Goal: Information Seeking & Learning: Learn about a topic

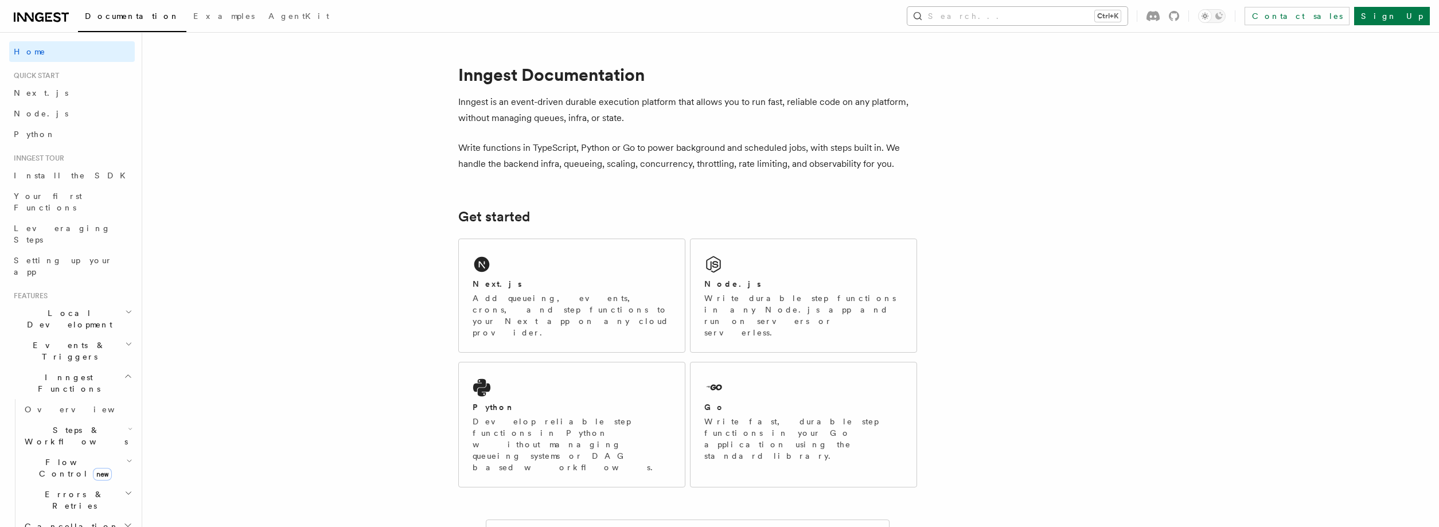
click at [1035, 21] on button "Search... Ctrl+K" at bounding box center [1018, 16] width 220 height 18
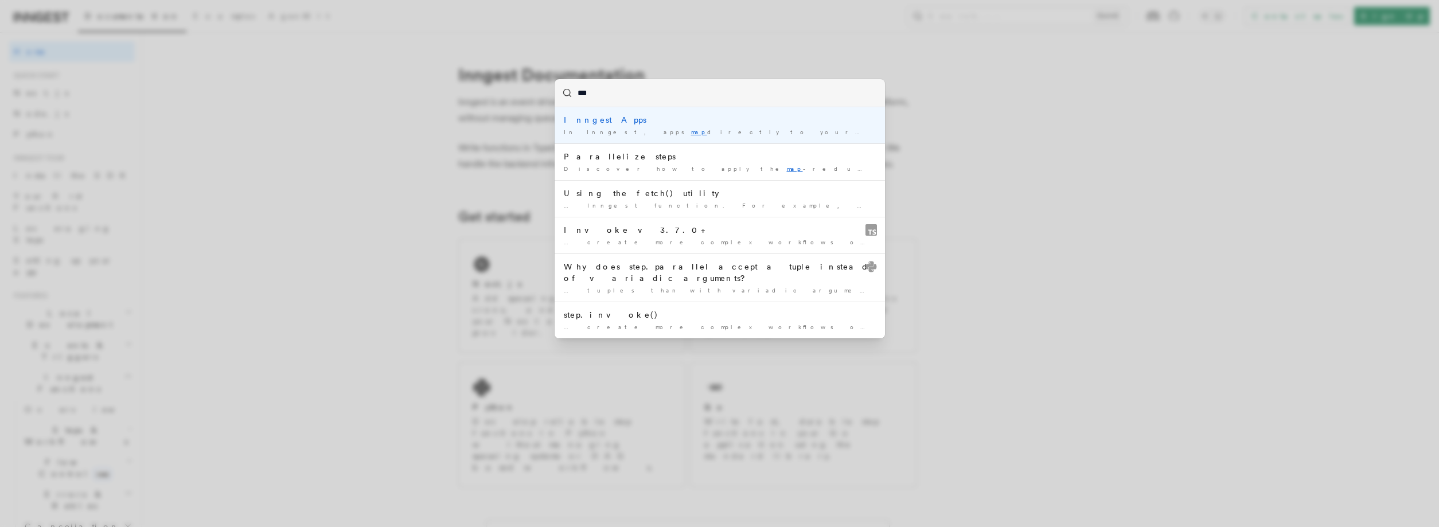
type input "***"
click at [1037, 115] on div "*** Inngest Apps In Inngest, apps map directly to your projects or services … P…" at bounding box center [719, 263] width 1439 height 527
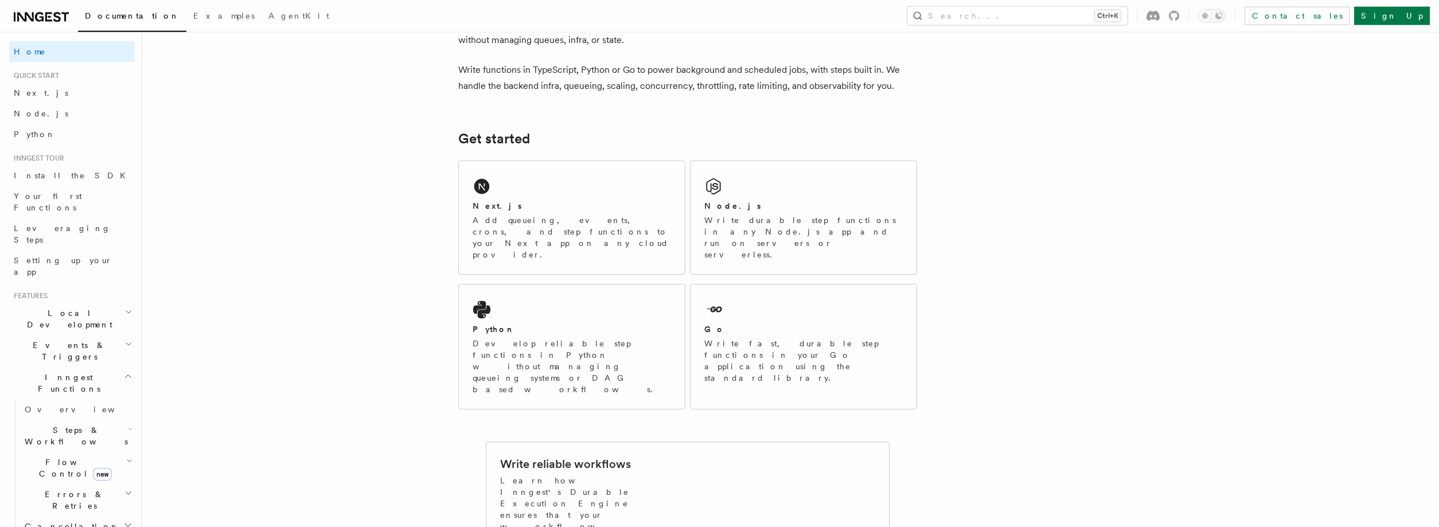
scroll to position [310, 0]
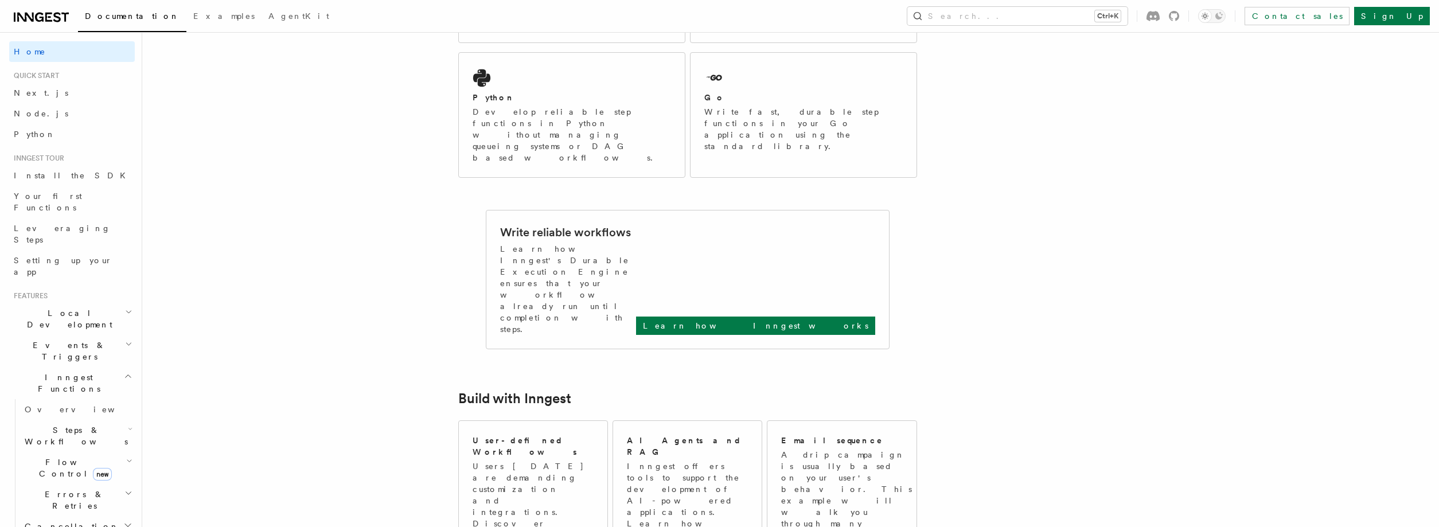
click at [116, 452] on h2 "Flow Control new" at bounding box center [77, 468] width 115 height 32
click at [79, 505] on link "[PERSON_NAME] new" at bounding box center [83, 516] width 104 height 23
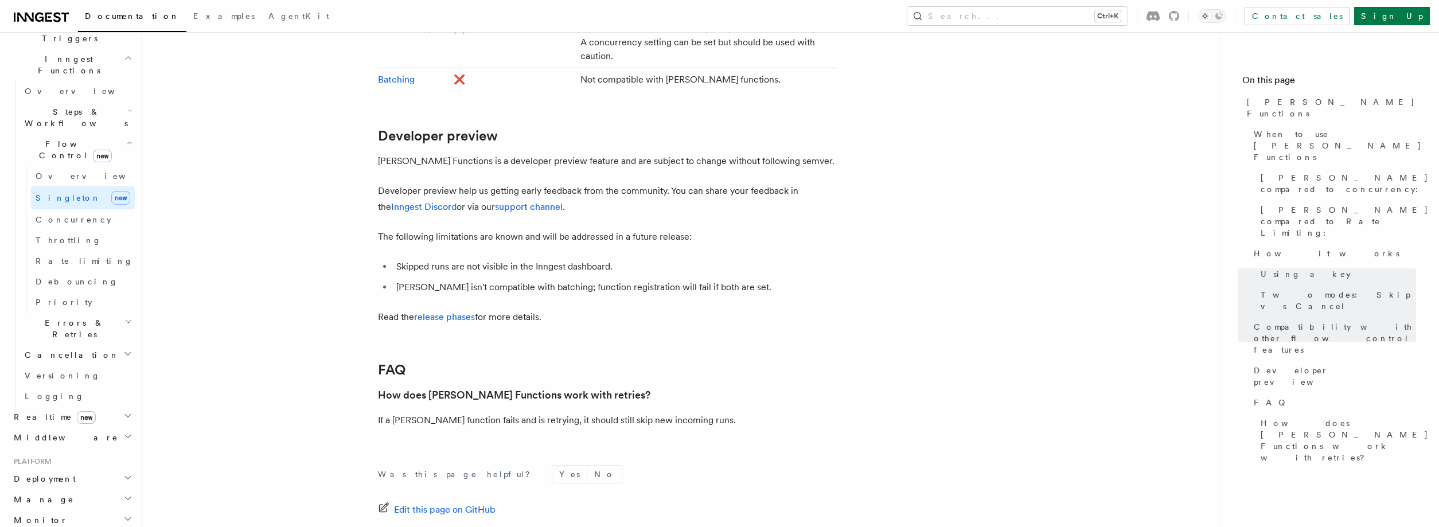
scroll to position [392, 0]
click at [105, 436] on h2 "Monitor" at bounding box center [72, 446] width 126 height 21
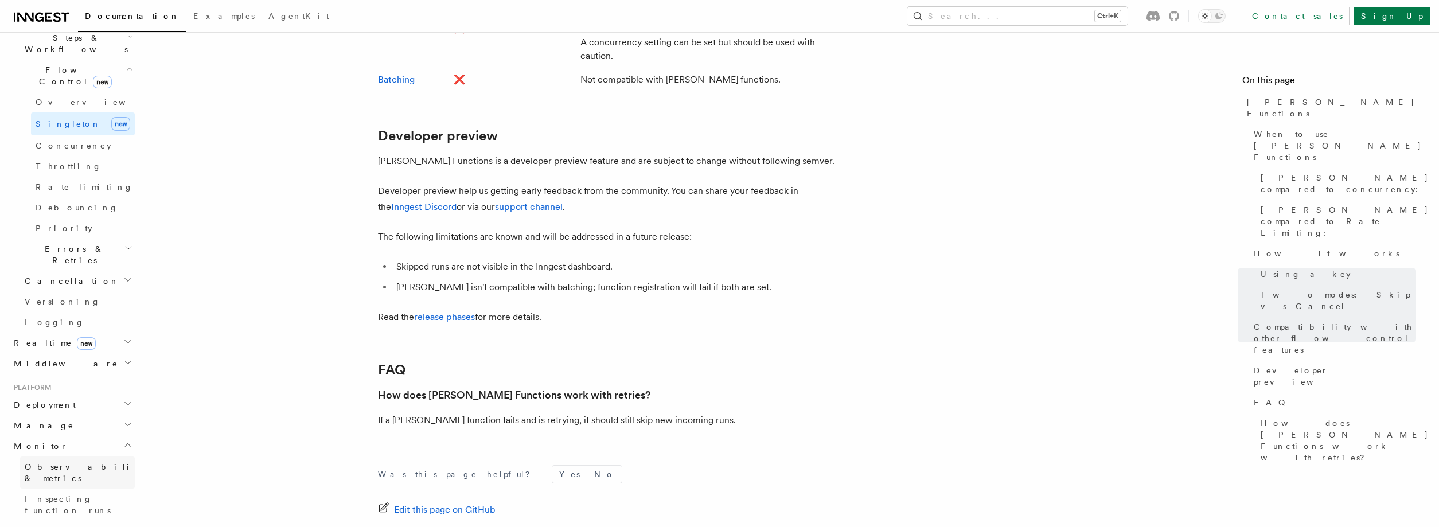
click at [110, 457] on link "Observability & metrics" at bounding box center [77, 473] width 115 height 32
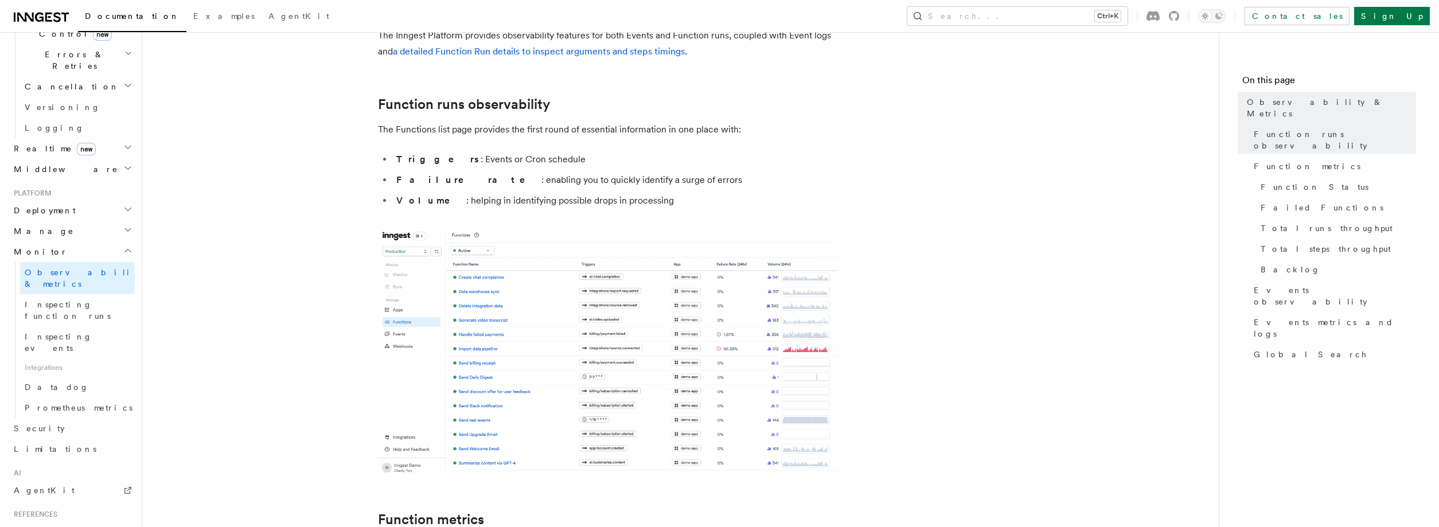
scroll to position [458, 0]
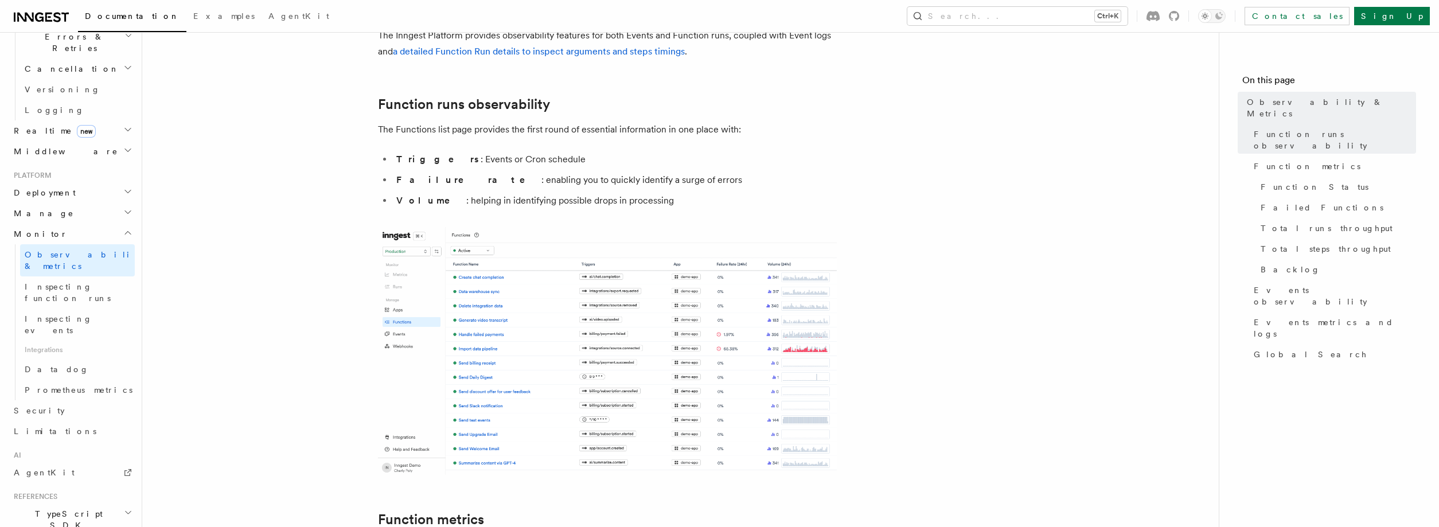
click at [75, 504] on h2 "TypeScript SDK" at bounding box center [72, 520] width 126 height 32
click at [71, 462] on link "AgentKit" at bounding box center [72, 472] width 126 height 21
